Goal: Find specific page/section: Find specific page/section

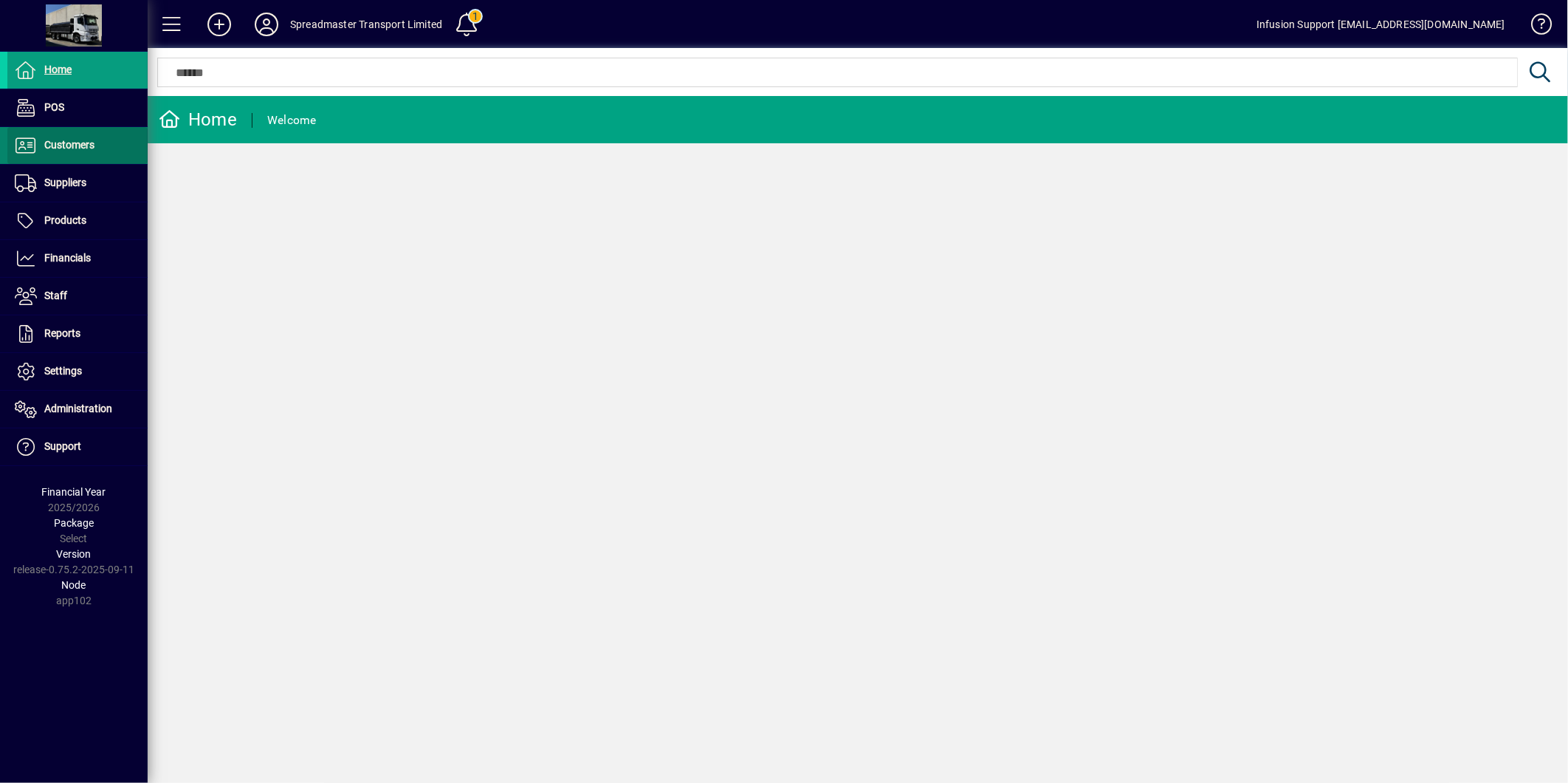
click at [82, 149] on span "Customers" at bounding box center [69, 144] width 50 height 12
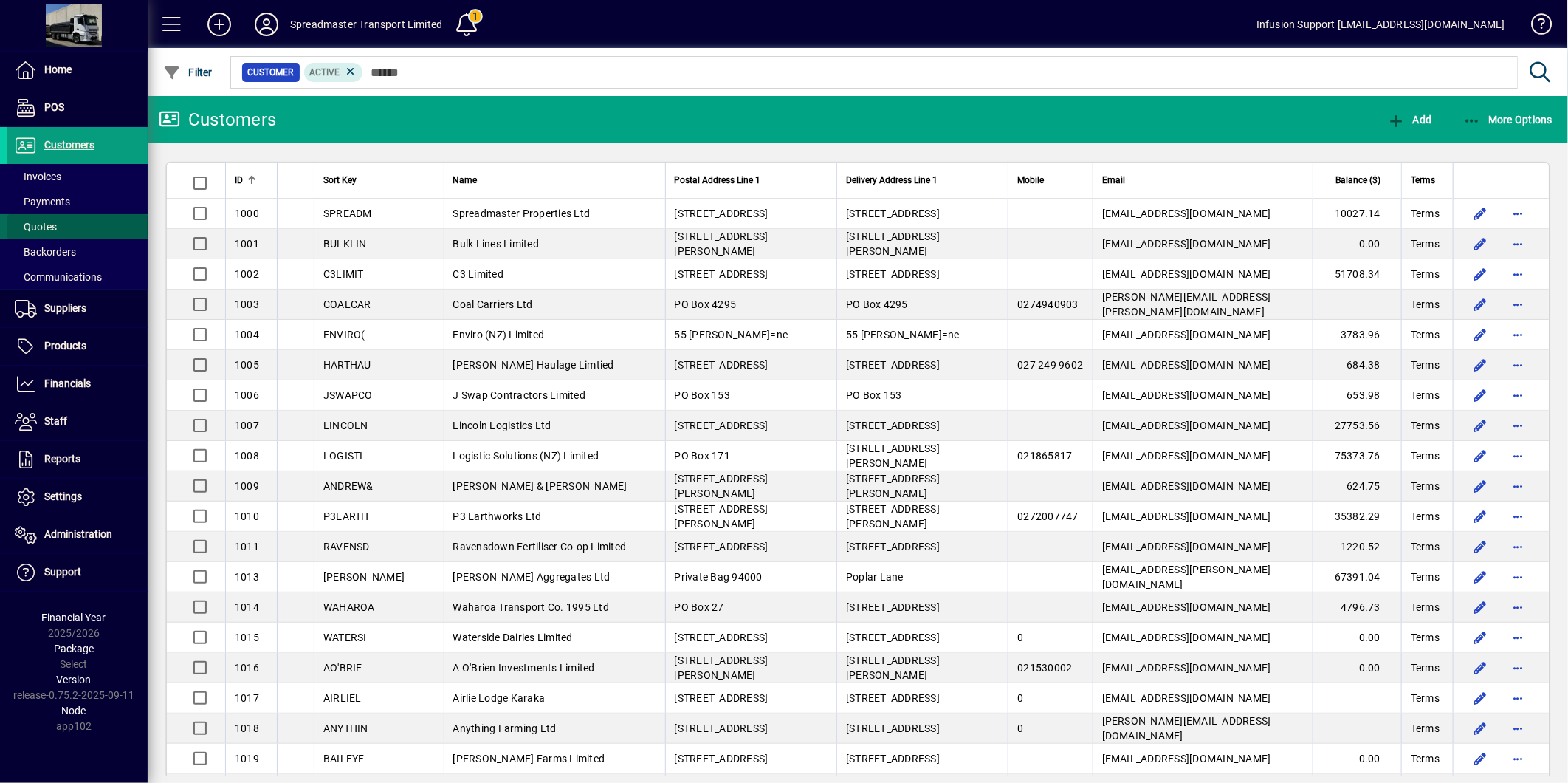
click at [57, 227] on span at bounding box center [77, 227] width 140 height 36
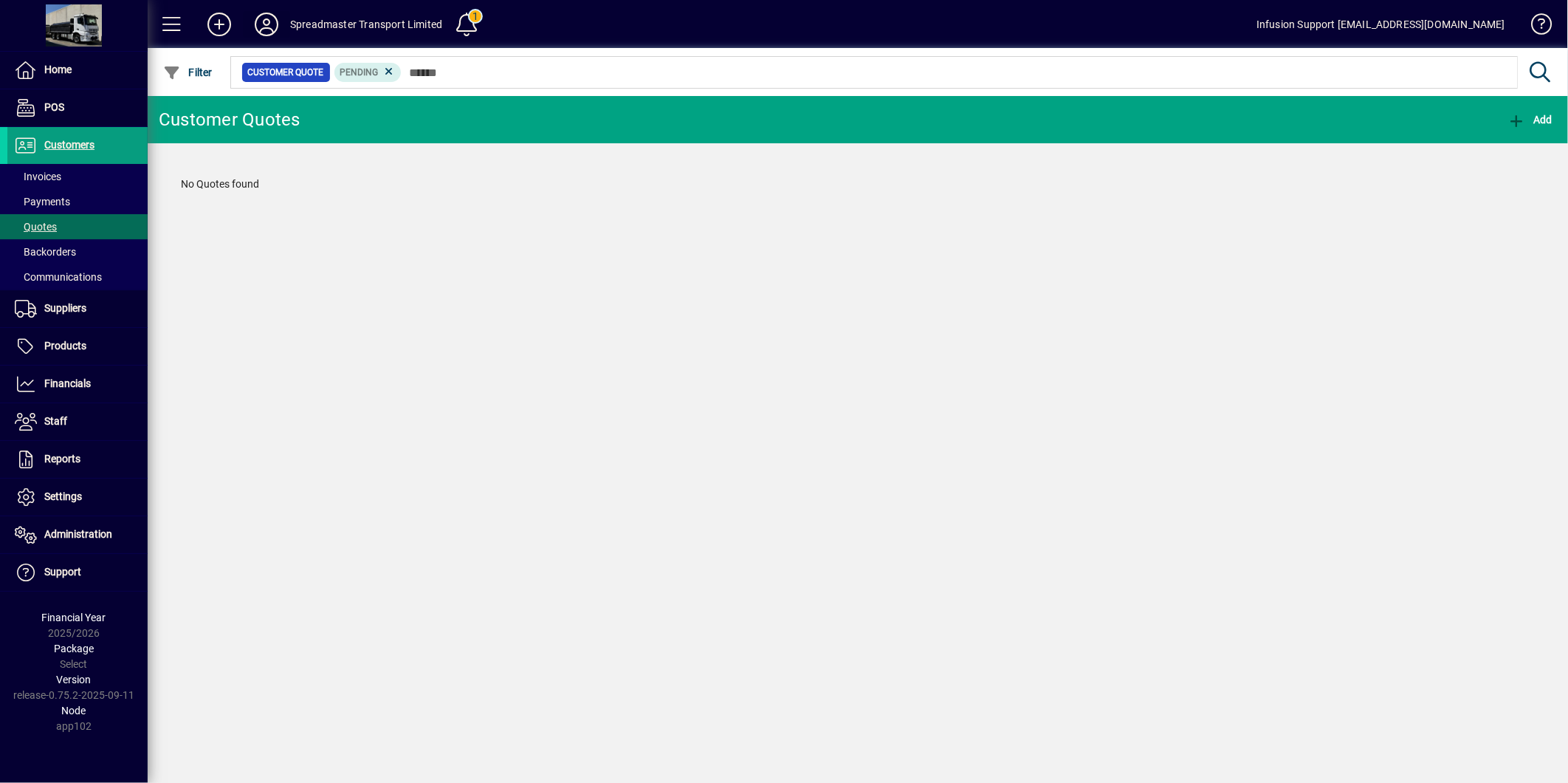
click at [262, 27] on icon at bounding box center [267, 25] width 30 height 24
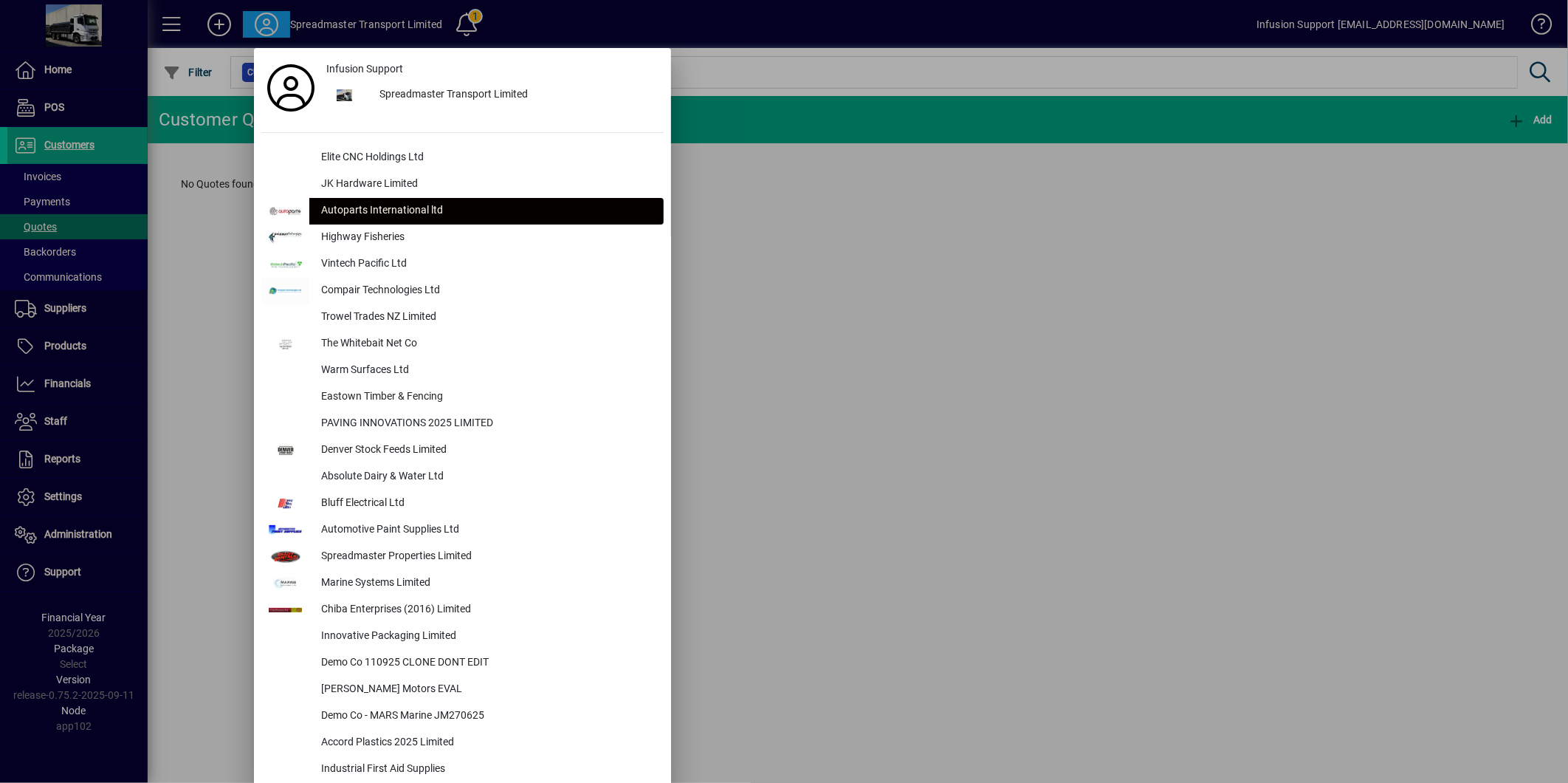
scroll to position [3297, 0]
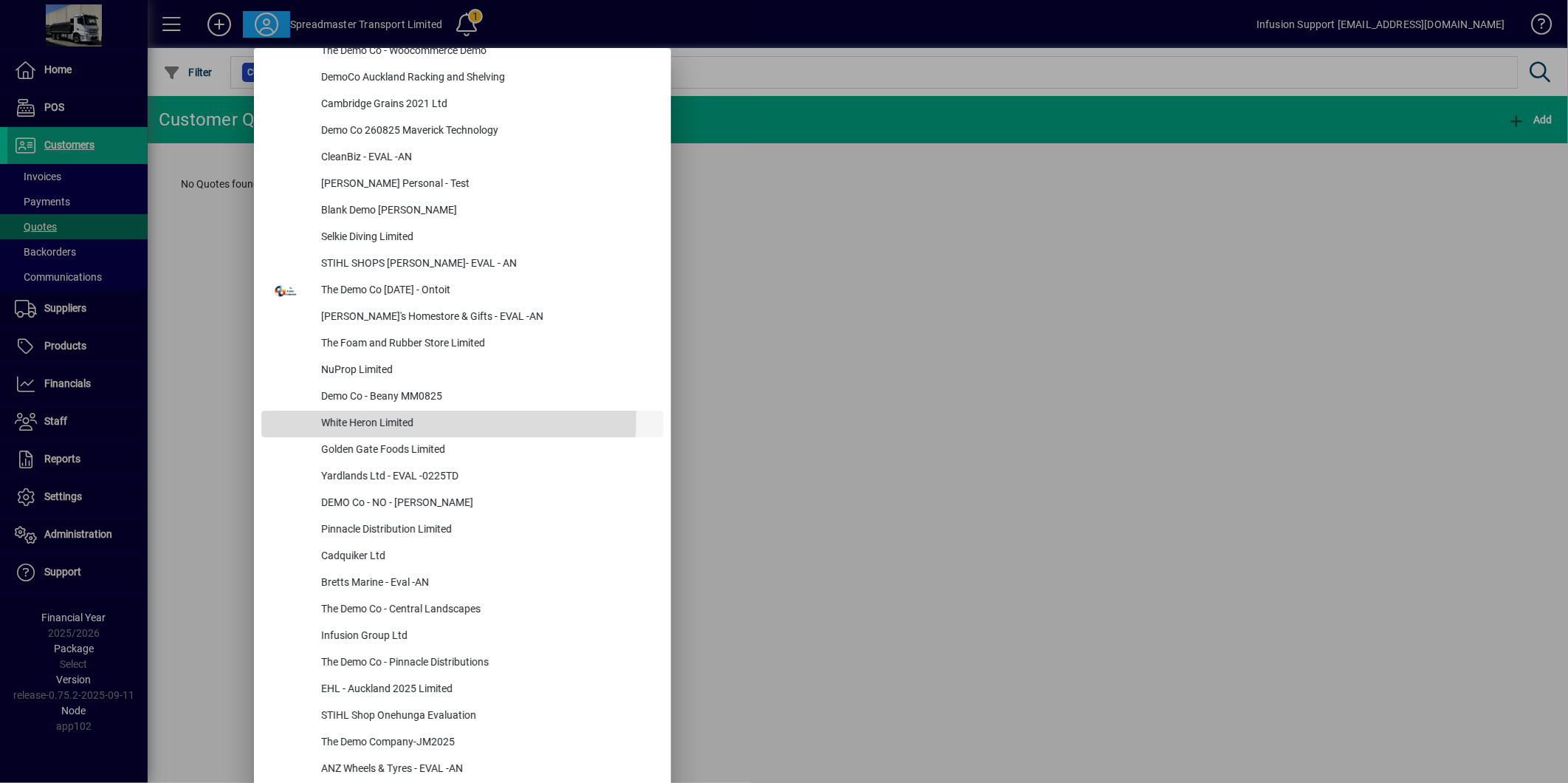
click at [365, 415] on div "White Heron Limited" at bounding box center [486, 423] width 354 height 26
